Goal: Information Seeking & Learning: Check status

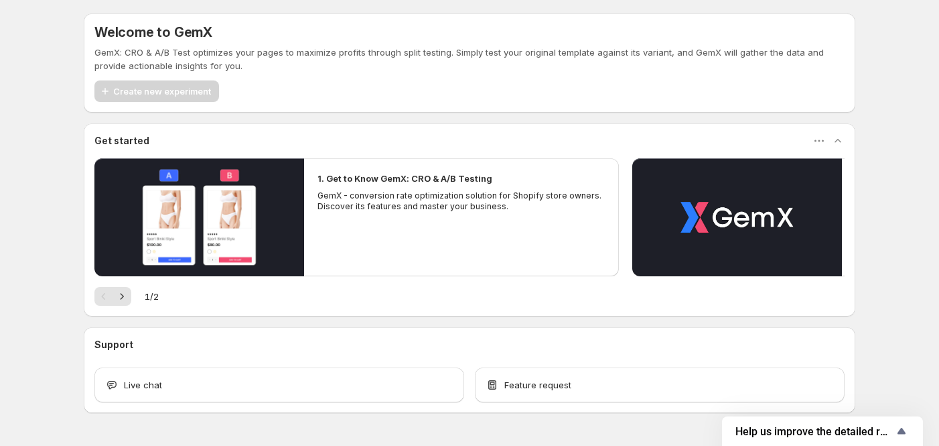
scroll to position [39, 0]
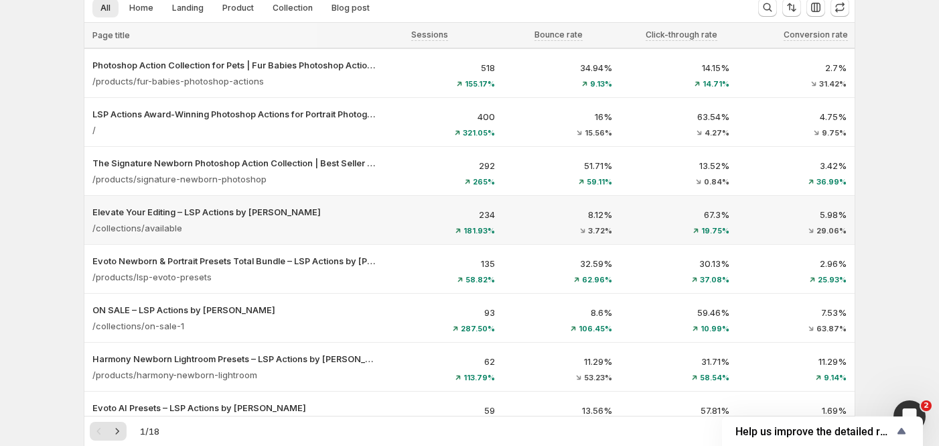
scroll to position [178, 0]
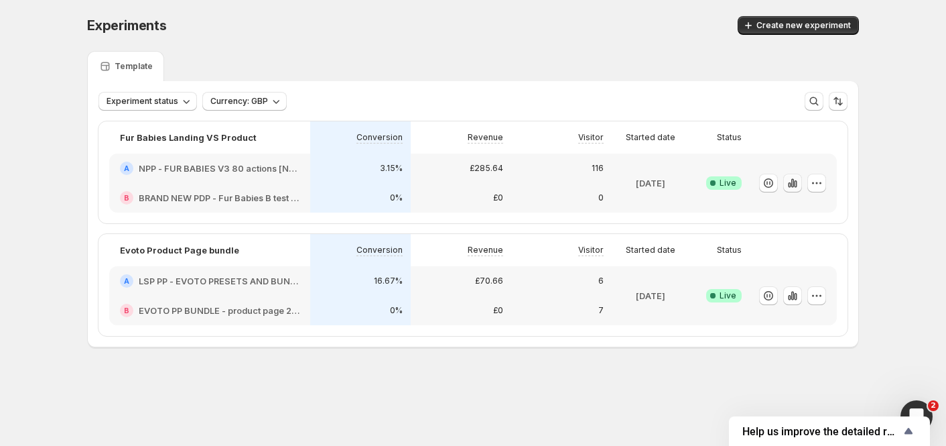
click at [793, 181] on icon "button" at bounding box center [792, 182] width 3 height 9
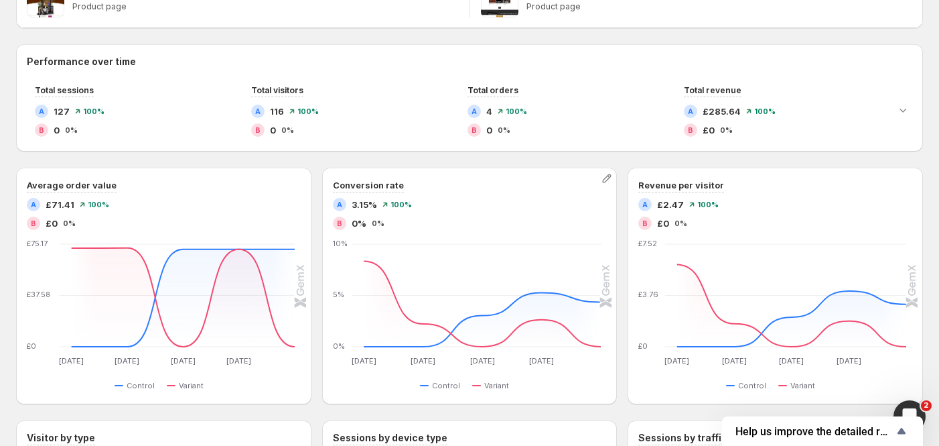
scroll to position [403, 0]
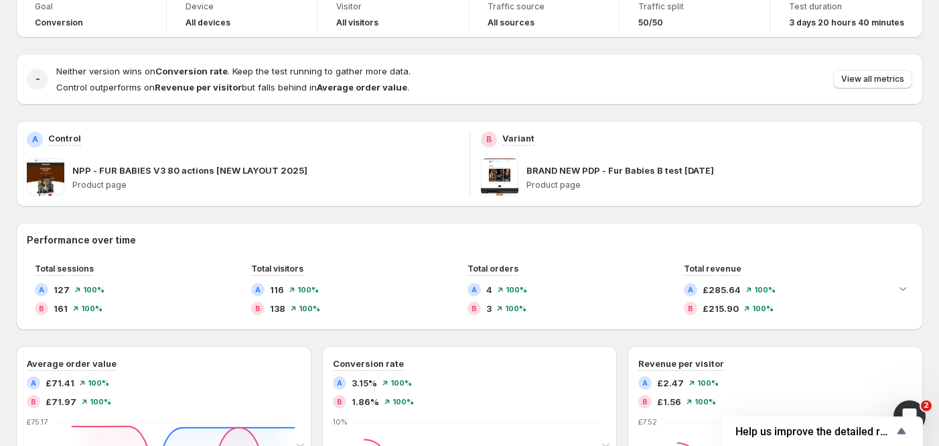
click at [887, 56] on div "- Neither version wins on Conversion rate . Keep the test running to gather mor…" at bounding box center [469, 79] width 907 height 51
click at [878, 82] on span "View all metrics" at bounding box center [872, 79] width 63 height 11
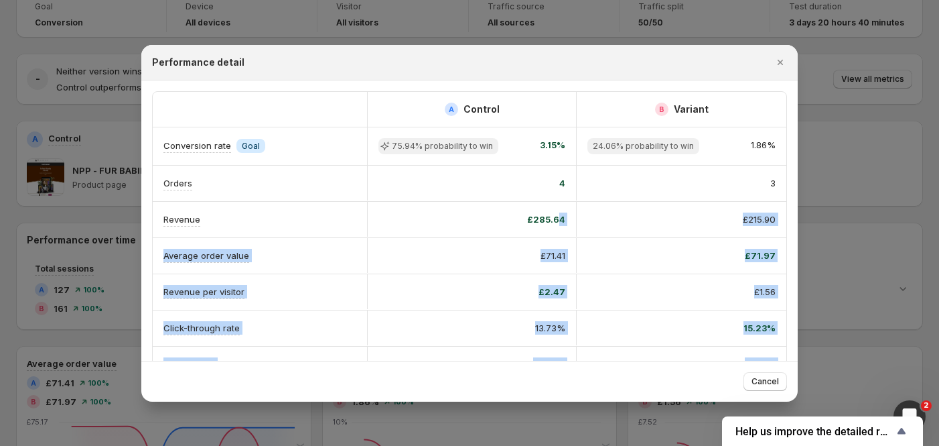
scroll to position [0, 0]
drag, startPoint x: 771, startPoint y: 334, endPoint x: 726, endPoint y: 184, distance: 156.6
click at [544, 214] on div "A Control B Variant Conversion rate Info Goal 75.94% probability to win 3.15% 2…" at bounding box center [469, 381] width 635 height 581
click at [389, 81] on div "A Control B Variant Conversion rate Info Goal 75.94% probability to win 3.15% 2…" at bounding box center [469, 381] width 657 height 602
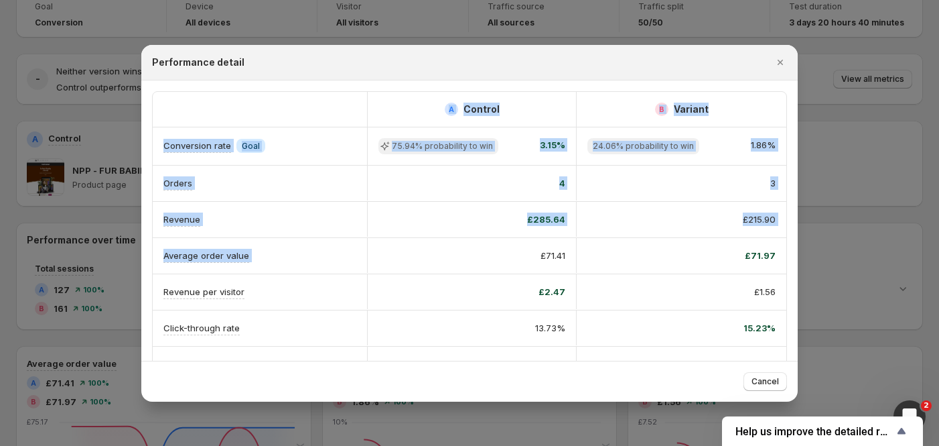
drag, startPoint x: 411, startPoint y: 98, endPoint x: 536, endPoint y: 259, distance: 203.8
click at [536, 259] on div "A Control B Variant Conversion rate Info Goal 75.94% probability to win 3.15% 2…" at bounding box center [469, 381] width 635 height 581
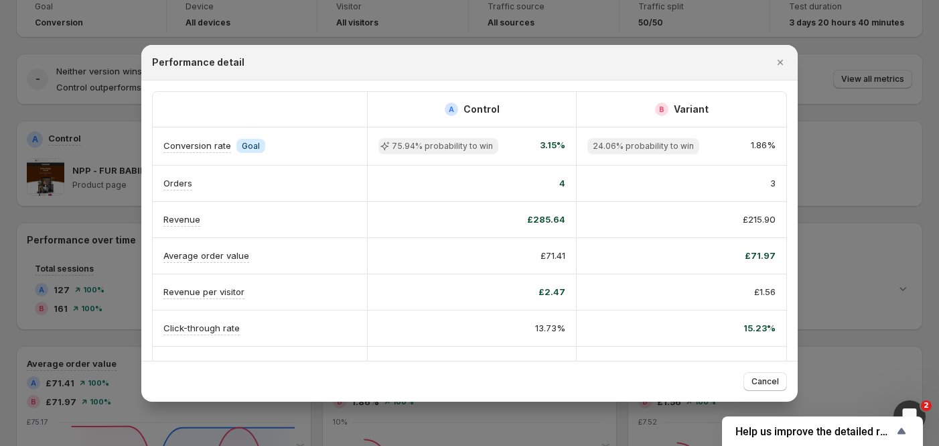
click at [423, 78] on div "Performance detail" at bounding box center [469, 63] width 657 height 36
